Goal: Book appointment/travel/reservation

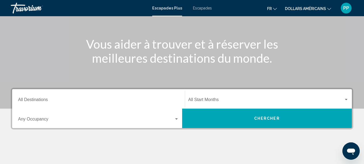
scroll to position [51, 0]
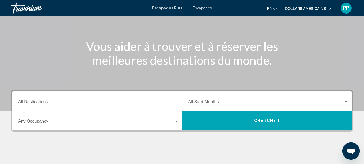
click at [179, 106] on div "Destination All Destinations" at bounding box center [98, 101] width 161 height 17
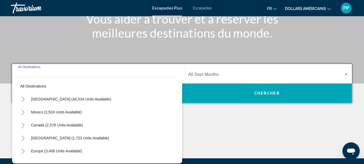
scroll to position [124, 0]
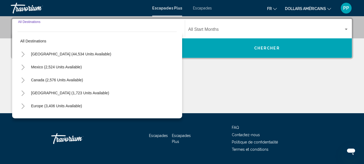
click at [206, 70] on div "Destination All Destinations All destinations United States (44,534 units avail…" at bounding box center [182, 66] width 364 height 96
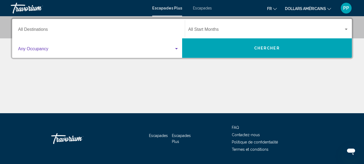
click at [160, 48] on span "Widget de recherche" at bounding box center [96, 50] width 156 height 5
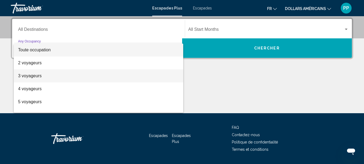
click at [145, 75] on span "3 voyageurs" at bounding box center [98, 75] width 161 height 13
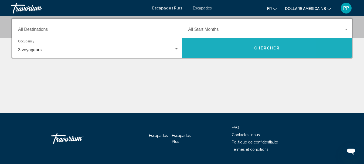
click at [232, 49] on button "Chercher" at bounding box center [267, 47] width 170 height 19
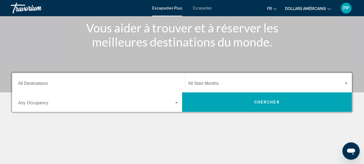
scroll to position [87, 0]
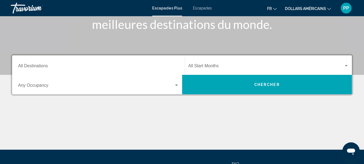
click at [147, 87] on span "Widget de recherche" at bounding box center [96, 86] width 156 height 5
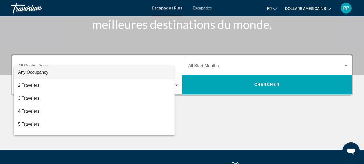
scroll to position [124, 0]
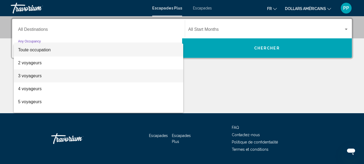
click at [128, 73] on span "3 voyageurs" at bounding box center [98, 75] width 161 height 13
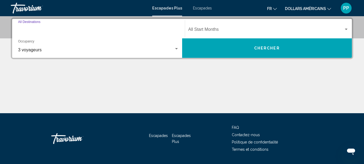
click at [119, 30] on input "Destination All Destinations" at bounding box center [98, 30] width 161 height 5
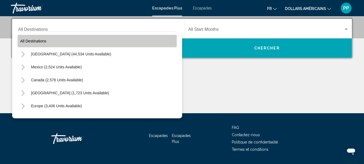
click at [106, 36] on button "All destinations" at bounding box center [97, 41] width 159 height 12
type input "**********"
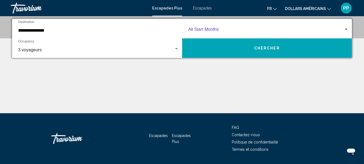
click at [214, 30] on span "Widget de recherche" at bounding box center [267, 30] width 156 height 5
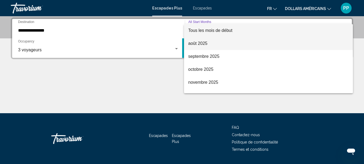
click at [214, 46] on span "août 2025" at bounding box center [269, 43] width 161 height 13
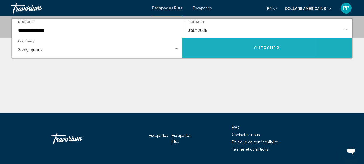
click at [232, 46] on button "Chercher" at bounding box center [267, 47] width 170 height 19
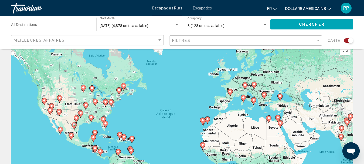
scroll to position [13, 0]
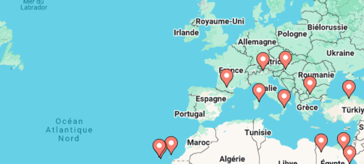
click at [230, 92] on image "Contenu principal" at bounding box center [230, 90] width 3 height 3
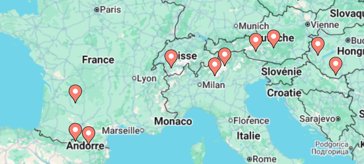
drag, startPoint x: 221, startPoint y: 112, endPoint x: 204, endPoint y: 93, distance: 25.5
click at [204, 93] on div "Pour activer le glissement avec le clavier, appuyez sur Alt+Entrée. Une fois ce…" at bounding box center [182, 122] width 343 height 162
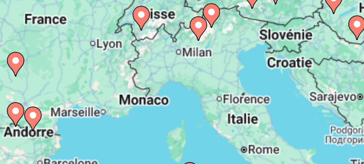
drag, startPoint x: 232, startPoint y: 99, endPoint x: 227, endPoint y: 84, distance: 15.8
click at [227, 84] on div "Pour activer le glissement avec le clavier, appuyez sur Alt+Entrée. Une fois ce…" at bounding box center [182, 122] width 343 height 162
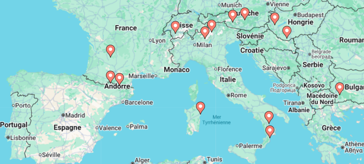
click at [218, 119] on icon "Contenu principal" at bounding box center [218, 118] width 5 height 7
type input "**********"
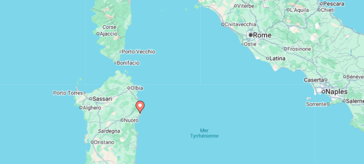
click at [182, 118] on image "Contenu principal" at bounding box center [182, 116] width 3 height 3
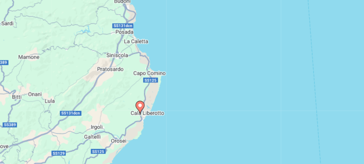
click at [182, 118] on image "Contenu principal" at bounding box center [182, 116] width 3 height 3
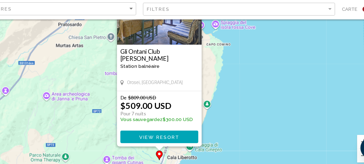
scroll to position [48, 0]
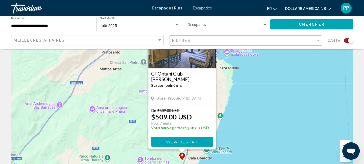
click at [220, 91] on div "Pour activer le glissement avec le clavier, appuyez sur Alt+Entrée. Une fois ce…" at bounding box center [182, 87] width 343 height 162
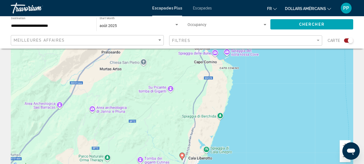
scroll to position [48, 0]
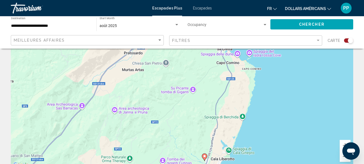
drag, startPoint x: 266, startPoint y: 116, endPoint x: 283, endPoint y: 116, distance: 16.8
click at [283, 116] on div "Pour activer le glissement avec le clavier, appuyez sur Alt+Entrée. Une fois ce…" at bounding box center [182, 87] width 343 height 162
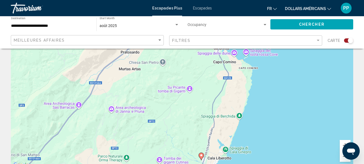
drag, startPoint x: 350, startPoint y: 152, endPoint x: 363, endPoint y: 118, distance: 36.0
click html
click at [344, 161] on button "Zoom arrière" at bounding box center [345, 156] width 11 height 11
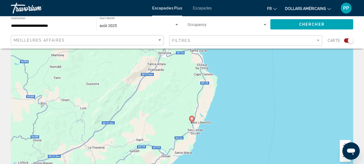
click at [344, 161] on button "Zoom arrière" at bounding box center [345, 156] width 11 height 11
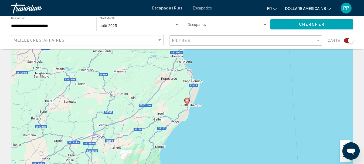
click at [344, 161] on button "Zoom arrière" at bounding box center [345, 156] width 11 height 11
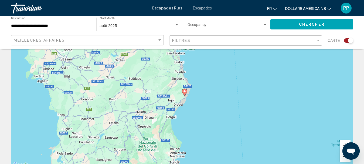
click at [344, 161] on button "Zoom arrière" at bounding box center [345, 156] width 11 height 11
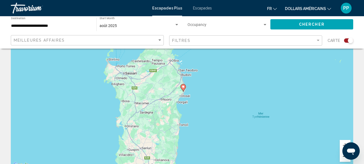
click at [344, 161] on button "Zoom arrière" at bounding box center [345, 156] width 11 height 11
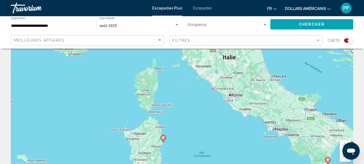
drag, startPoint x: 225, startPoint y: 75, endPoint x: 205, endPoint y: 129, distance: 57.1
click at [205, 129] on div "Pour activer le glissement avec le clavier, appuyez sur Alt+Entrée. Une fois ce…" at bounding box center [182, 87] width 343 height 162
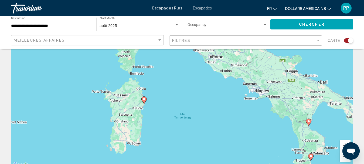
drag, startPoint x: 303, startPoint y: 136, endPoint x: 287, endPoint y: 103, distance: 36.5
click at [287, 103] on div "Pour activer le glissement avec le clavier, appuyez sur Alt+Entrée. Une fois ce…" at bounding box center [182, 87] width 343 height 162
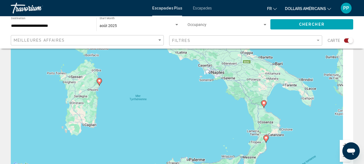
drag, startPoint x: 327, startPoint y: 144, endPoint x: 281, endPoint y: 113, distance: 55.5
click at [281, 113] on div "Pour activer le glissement avec le clavier, appuyez sur Alt+Entrée. Une fois ce…" at bounding box center [182, 87] width 343 height 162
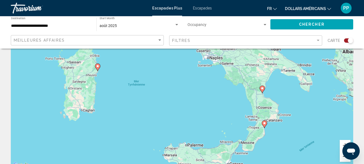
click at [344, 160] on button "Zoom arrière" at bounding box center [345, 156] width 11 height 11
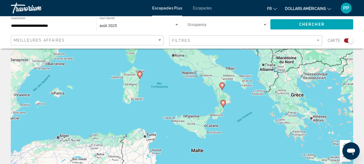
click at [344, 160] on button "Zoom arrière" at bounding box center [345, 156] width 11 height 11
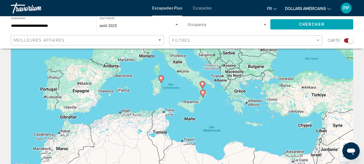
click at [344, 160] on button "Zoom arrière" at bounding box center [345, 156] width 11 height 11
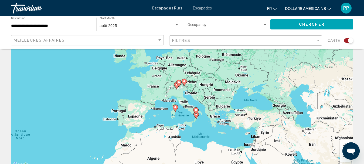
drag, startPoint x: 212, startPoint y: 100, endPoint x: 216, endPoint y: 128, distance: 28.4
click at [216, 128] on div "Pour activer le glissement avec le clavier, appuyez sur Alt+Entrée. Une fois ce…" at bounding box center [182, 87] width 343 height 162
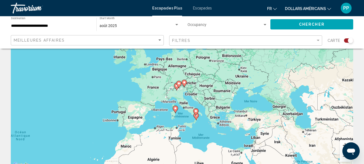
click at [343, 144] on button "Zoom avant" at bounding box center [345, 145] width 11 height 11
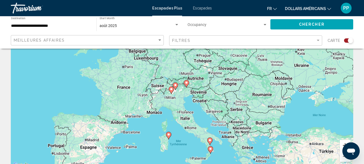
click at [343, 144] on button "Zoom avant" at bounding box center [345, 145] width 11 height 11
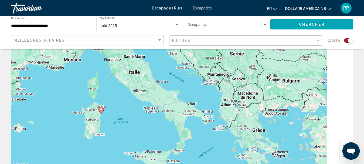
drag, startPoint x: 246, startPoint y: 132, endPoint x: 189, endPoint y: 42, distance: 106.4
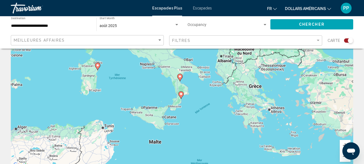
drag, startPoint x: 209, startPoint y: 94, endPoint x: 211, endPoint y: 61, distance: 33.6
click at [211, 61] on div "Pour activer le glissement avec le clavier, appuyez sur Alt+Entrée. Une fois ce…" at bounding box center [182, 87] width 343 height 162
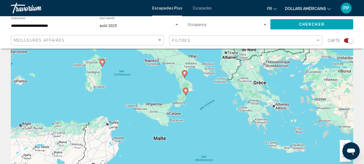
click at [185, 76] on icon "Contenu principal" at bounding box center [184, 74] width 5 height 7
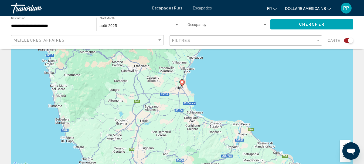
click at [184, 83] on image "Contenu principal" at bounding box center [182, 82] width 3 height 3
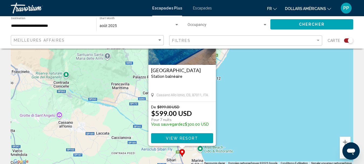
scroll to position [56, 0]
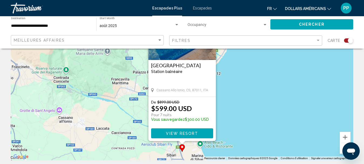
click at [341, 149] on button "Zoom arrière" at bounding box center [345, 148] width 11 height 11
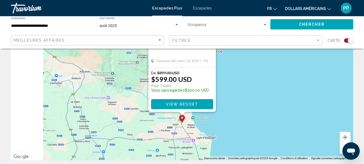
click at [341, 149] on button "Zoom arrière" at bounding box center [345, 148] width 11 height 11
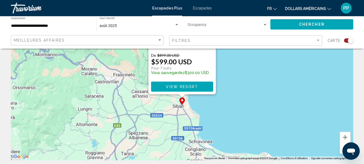
click at [341, 149] on button "Zoom arrière" at bounding box center [345, 148] width 11 height 11
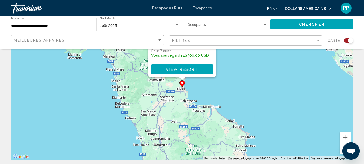
click at [341, 149] on button "Zoom arrière" at bounding box center [345, 148] width 11 height 11
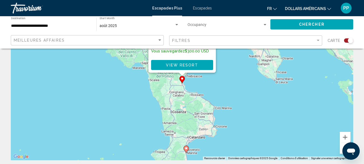
click at [341, 149] on button "Zoom arrière" at bounding box center [345, 148] width 11 height 11
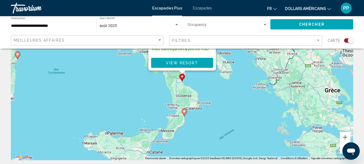
click at [183, 114] on icon "Contenu principal" at bounding box center [184, 112] width 5 height 7
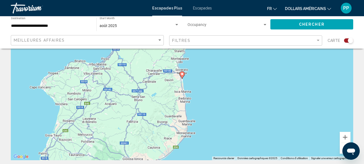
click at [183, 75] on image "Contenu principal" at bounding box center [182, 73] width 3 height 3
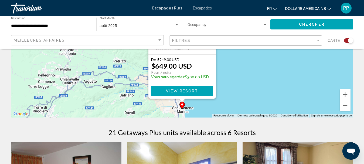
scroll to position [89, 0]
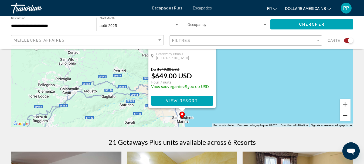
click at [346, 116] on button "Zoom arrière" at bounding box center [345, 115] width 11 height 11
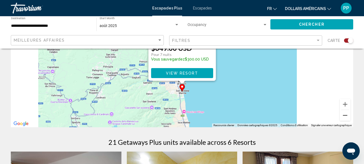
click at [346, 116] on button "Zoom arrière" at bounding box center [345, 115] width 11 height 11
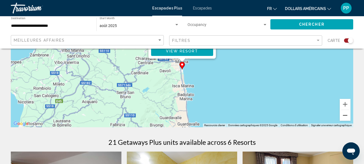
click at [346, 116] on button "Zoom arrière" at bounding box center [345, 115] width 11 height 11
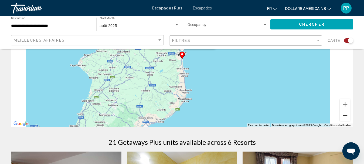
click at [346, 116] on button "Zoom arrière" at bounding box center [345, 115] width 11 height 11
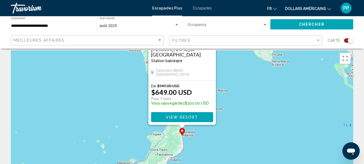
scroll to position [0, 0]
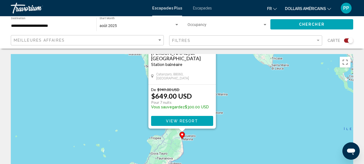
click at [229, 20] on div "Occupancy Any Occupancy" at bounding box center [228, 24] width 80 height 15
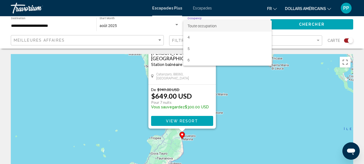
click at [229, 20] on div at bounding box center [182, 82] width 364 height 164
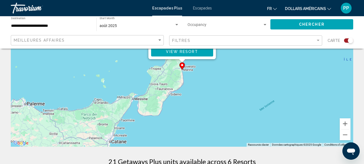
scroll to position [92, 0]
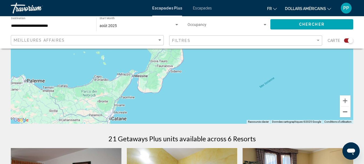
click at [344, 109] on button "Zoom arrière" at bounding box center [345, 111] width 11 height 11
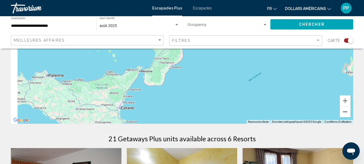
click at [344, 109] on button "Zoom arrière" at bounding box center [345, 111] width 11 height 11
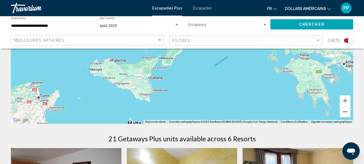
click at [344, 109] on button "Zoom arrière" at bounding box center [345, 111] width 11 height 11
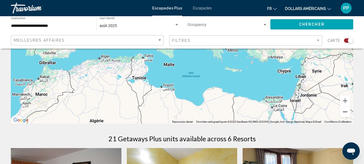
click at [344, 109] on button "Zoom arrière" at bounding box center [345, 111] width 11 height 11
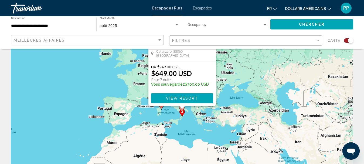
scroll to position [0, 0]
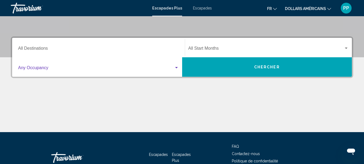
click at [118, 70] on span "Widget de recherche" at bounding box center [96, 68] width 156 height 5
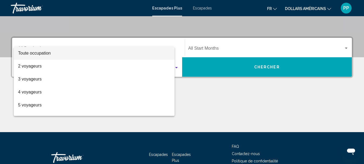
scroll to position [124, 0]
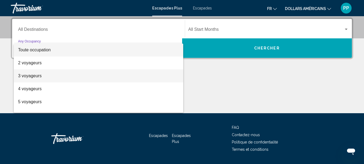
click at [89, 72] on span "3 voyageurs" at bounding box center [98, 75] width 161 height 13
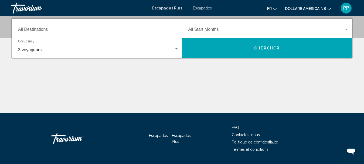
click at [90, 28] on div "Destination All Destinations" at bounding box center [98, 28] width 161 height 17
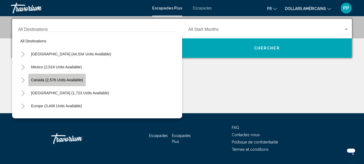
click at [79, 79] on span "Canada (2,576 units available)" at bounding box center [57, 80] width 52 height 4
type input "**********"
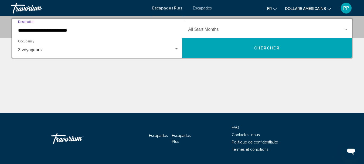
click at [229, 28] on span "Widget de recherche" at bounding box center [267, 30] width 156 height 5
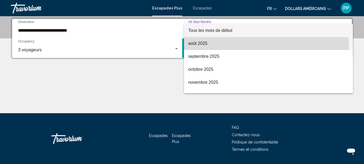
click at [247, 49] on span "août 2025" at bounding box center [269, 43] width 161 height 13
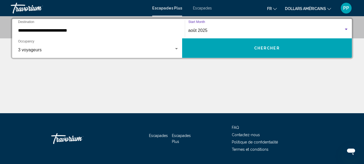
click at [247, 49] on button "Chercher" at bounding box center [267, 47] width 170 height 19
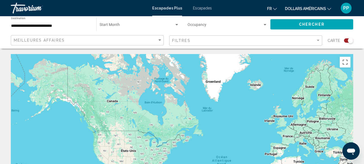
drag, startPoint x: 150, startPoint y: 123, endPoint x: 202, endPoint y: 155, distance: 61.5
click at [202, 155] on div "Contenu principal" at bounding box center [182, 135] width 343 height 162
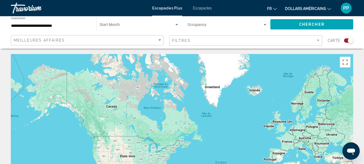
click at [155, 34] on app-map-search-filters "Meilleures affaires Filtres Carte" at bounding box center [182, 40] width 354 height 16
click at [153, 37] on div "Meilleures affaires" at bounding box center [88, 40] width 149 height 10
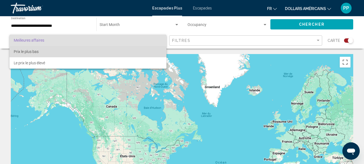
click at [143, 56] on span "Prix le plus bas" at bounding box center [88, 51] width 149 height 11
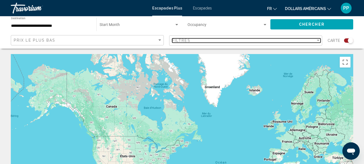
click at [203, 39] on div "Filtres" at bounding box center [244, 40] width 144 height 4
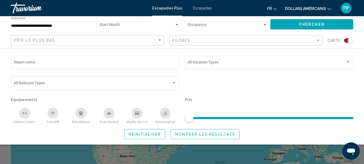
click at [192, 138] on button "Montrer les résultats" at bounding box center [205, 134] width 69 height 10
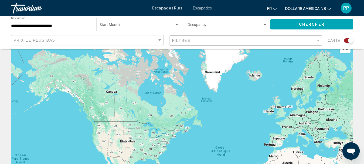
scroll to position [10, 0]
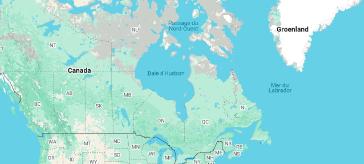
drag, startPoint x: 145, startPoint y: 110, endPoint x: 140, endPoint y: 95, distance: 15.1
click at [140, 96] on div "Contenu principal" at bounding box center [182, 125] width 343 height 162
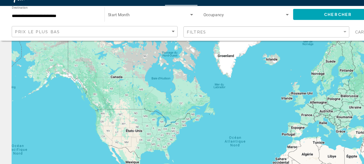
scroll to position [0, 0]
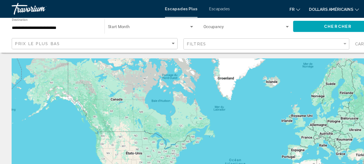
click at [132, 17] on div "Start Month All Start Months" at bounding box center [140, 24] width 80 height 15
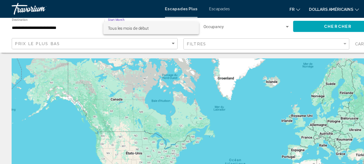
click at [128, 24] on font "Tous les mois de début" at bounding box center [119, 26] width 38 height 4
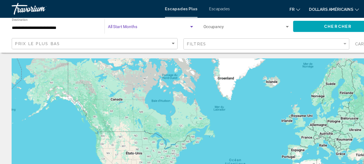
click at [128, 24] on span "Search widget" at bounding box center [137, 26] width 75 height 4
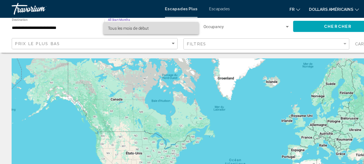
click at [119, 27] on font "Tous les mois de début" at bounding box center [119, 26] width 38 height 4
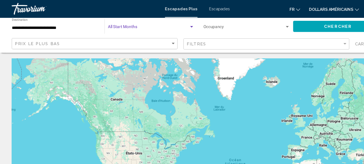
click at [193, 28] on div "Occupancy Any Occupancy" at bounding box center [228, 24] width 80 height 15
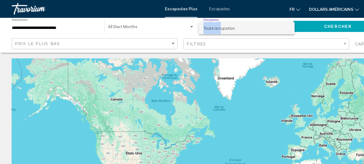
drag, startPoint x: 204, startPoint y: 26, endPoint x: 148, endPoint y: 37, distance: 57.6
click at [148, 37] on div "Toute occupation" at bounding box center [182, 82] width 364 height 164
click at [85, 34] on div at bounding box center [182, 82] width 364 height 164
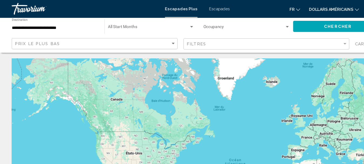
click at [65, 25] on input "**********" at bounding box center [51, 26] width 80 height 4
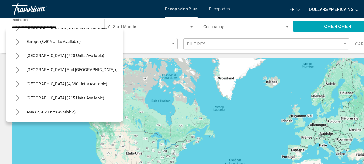
scroll to position [89, 0]
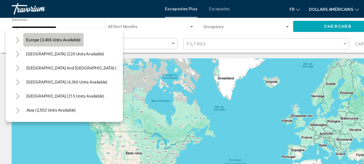
click at [60, 39] on span "Europe (3,406 units available)" at bounding box center [49, 37] width 50 height 4
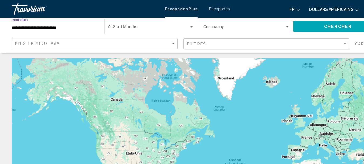
click at [312, 27] on button "Chercher" at bounding box center [312, 24] width 83 height 10
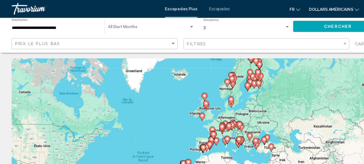
drag, startPoint x: 282, startPoint y: 110, endPoint x: 182, endPoint y: 101, distance: 100.1
click at [180, 101] on div "Pour activer le glissement avec le clavier, appuyez sur Alt+Entrée. Une fois ce…" at bounding box center [182, 135] width 343 height 162
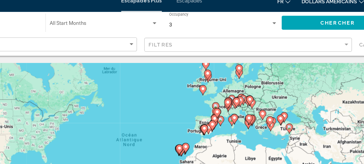
drag, startPoint x: 188, startPoint y: 111, endPoint x: 216, endPoint y: 78, distance: 43.9
click at [216, 78] on div "Pour activer le glissement avec le clavier, appuyez sur Alt+Entrée. Une fois ce…" at bounding box center [182, 135] width 343 height 162
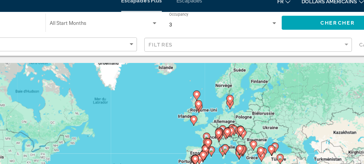
drag, startPoint x: 210, startPoint y: 91, endPoint x: 203, endPoint y: 115, distance: 24.5
click at [203, 115] on div "Pour activer le glissement avec le clavier, appuyez sur Alt+Entrée. Une fois ce…" at bounding box center [182, 135] width 343 height 162
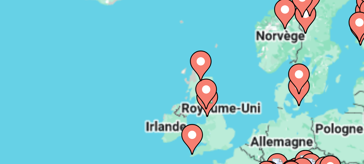
click at [208, 80] on image "Contenu principal" at bounding box center [207, 78] width 3 height 3
type input "**********"
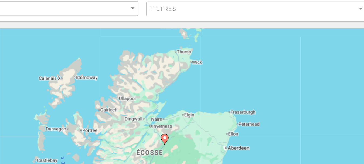
scroll to position [0, 0]
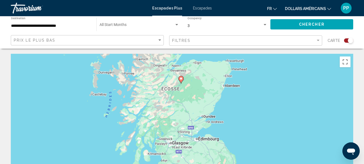
drag, startPoint x: 181, startPoint y: 148, endPoint x: 182, endPoint y: 91, distance: 56.7
click at [182, 91] on div "Pour activer le glissement avec le clavier, appuyez sur Alt+Entrée. Une fois ce…" at bounding box center [182, 135] width 343 height 162
click at [184, 78] on icon "Contenu principal" at bounding box center [181, 80] width 5 height 8
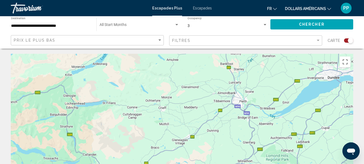
drag, startPoint x: 198, startPoint y: 132, endPoint x: 191, endPoint y: 175, distance: 43.4
click at [191, 164] on html "**********" at bounding box center [182, 82] width 364 height 164
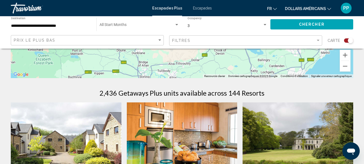
scroll to position [142, 0]
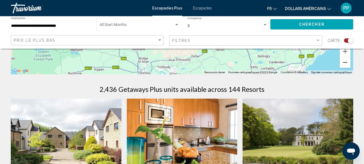
click at [349, 59] on button "Zoom arrière" at bounding box center [345, 62] width 11 height 11
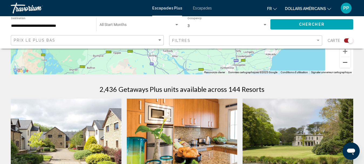
click at [349, 59] on button "Zoom arrière" at bounding box center [345, 62] width 11 height 11
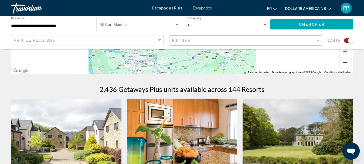
click at [349, 59] on button "Zoom arrière" at bounding box center [345, 62] width 11 height 11
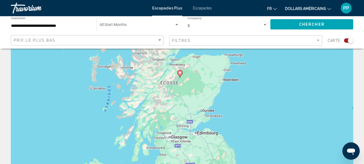
scroll to position [21, 0]
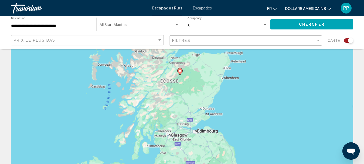
click at [181, 72] on image "Contenu principal" at bounding box center [180, 70] width 3 height 3
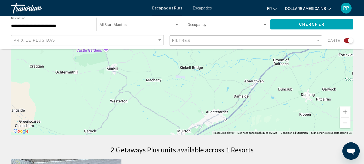
scroll to position [83, 0]
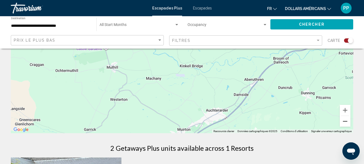
click at [346, 125] on button "Zoom arrière" at bounding box center [345, 121] width 11 height 11
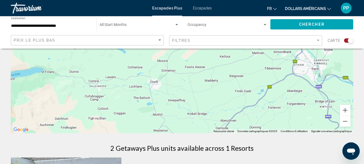
drag, startPoint x: 261, startPoint y: 101, endPoint x: 272, endPoint y: 161, distance: 60.9
click at [272, 160] on div "← Déplacement vers la gauche → Déplacement vers la droite ↑ Déplacement vers le…" at bounding box center [182, 161] width 364 height 381
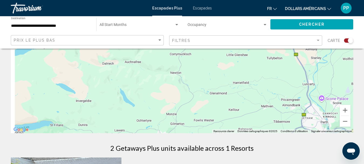
drag, startPoint x: 256, startPoint y: 100, endPoint x: 262, endPoint y: 131, distance: 31.8
click at [263, 141] on div "← Déplacement vers la gauche → Déplacement vers la droite ↑ Déplacement vers le…" at bounding box center [182, 161] width 364 height 381
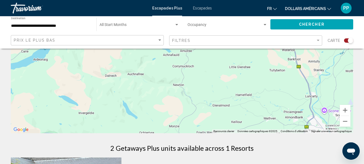
drag, startPoint x: 259, startPoint y: 97, endPoint x: 268, endPoint y: 138, distance: 41.9
click at [268, 138] on div "← Déplacement vers la gauche → Déplacement vers la droite ↑ Déplacement vers le…" at bounding box center [182, 161] width 364 height 381
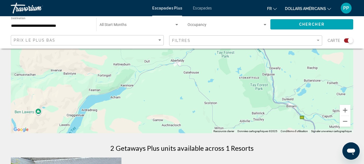
drag, startPoint x: 260, startPoint y: 92, endPoint x: 266, endPoint y: 125, distance: 33.8
click at [266, 125] on div "Pour activer le glissement avec le clavier, appuyez sur Alt+Entrée. Une fois ce…" at bounding box center [182, 52] width 343 height 162
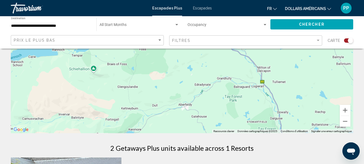
drag, startPoint x: 256, startPoint y: 86, endPoint x: 263, endPoint y: 123, distance: 38.2
click at [263, 123] on div "Pour activer le glissement avec le clavier, appuyez sur Alt+Entrée. Une fois ce…" at bounding box center [182, 52] width 343 height 162
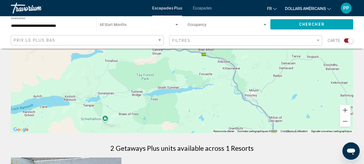
drag, startPoint x: 255, startPoint y: 90, endPoint x: 267, endPoint y: 123, distance: 35.4
click at [266, 122] on div "Pour activer le glissement avec le clavier, appuyez sur Alt+Entrée. Une fois ce…" at bounding box center [182, 52] width 343 height 162
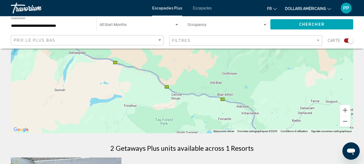
drag, startPoint x: 257, startPoint y: 85, endPoint x: 276, endPoint y: 126, distance: 44.5
click at [276, 125] on div "Pour activer le glissement avec le clavier, appuyez sur Alt+Entrée. Une fois ce…" at bounding box center [182, 52] width 343 height 162
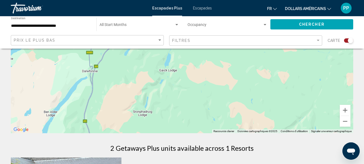
drag, startPoint x: 268, startPoint y: 72, endPoint x: 267, endPoint y: 96, distance: 24.1
click at [267, 123] on div "Pour activer le glissement avec le clavier, appuyez sur Alt+Entrée. Une fois ce…" at bounding box center [182, 52] width 343 height 162
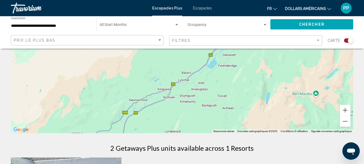
click at [272, 115] on div "Pour activer le glissement avec le clavier, appuyez sur Alt+Entrée. Une fois ce…" at bounding box center [182, 52] width 343 height 162
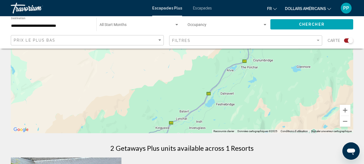
click at [261, 112] on div "Pour activer le glissement avec le clavier, appuyez sur Alt+Entrée. Une fois ce…" at bounding box center [182, 52] width 343 height 162
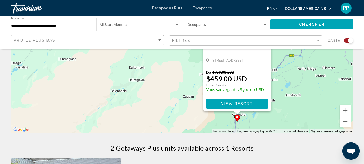
drag, startPoint x: 252, startPoint y: 81, endPoint x: 239, endPoint y: 132, distance: 52.2
click at [239, 132] on div "Pour activer le glissement avec le clavier, appuyez sur Alt+Entrée. Une fois ce…" at bounding box center [182, 52] width 343 height 162
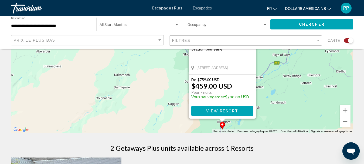
drag, startPoint x: 292, startPoint y: 105, endPoint x: 272, endPoint y: 89, distance: 25.7
click at [272, 89] on div "Pour activer le glissement avec le clavier, appuyez sur Alt+Entrée. Une fois ce…" at bounding box center [182, 52] width 343 height 162
click at [238, 109] on span "View Resort" at bounding box center [222, 111] width 32 height 4
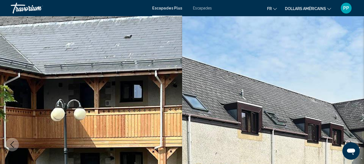
click at [308, 12] on button "dollars américains USD ($) MXN (Mex$) CAD (Can$) GBP (£) EUR (€) AUD (A$) NZD (…" at bounding box center [308, 9] width 46 height 8
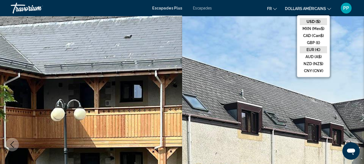
click at [317, 53] on button "EUR (€)" at bounding box center [313, 49] width 27 height 7
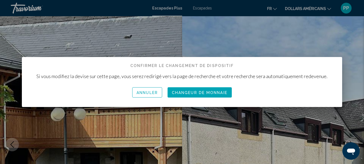
click at [213, 96] on button "Changeur de monnaie" at bounding box center [200, 92] width 64 height 10
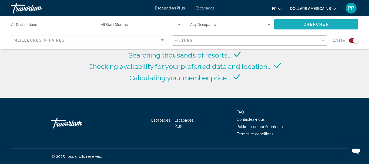
click at [330, 25] on button "Chercher" at bounding box center [316, 24] width 84 height 10
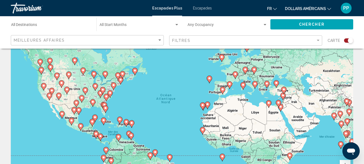
scroll to position [29, 0]
